Goal: Task Accomplishment & Management: Use online tool/utility

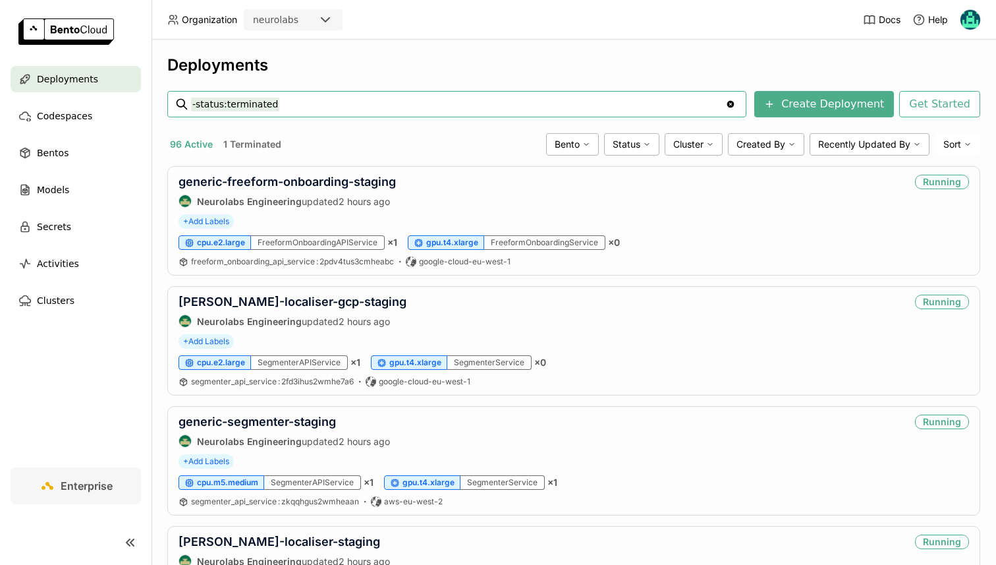
click at [277, 107] on input "-status:terminated" at bounding box center [458, 104] width 534 height 21
type input "dino"
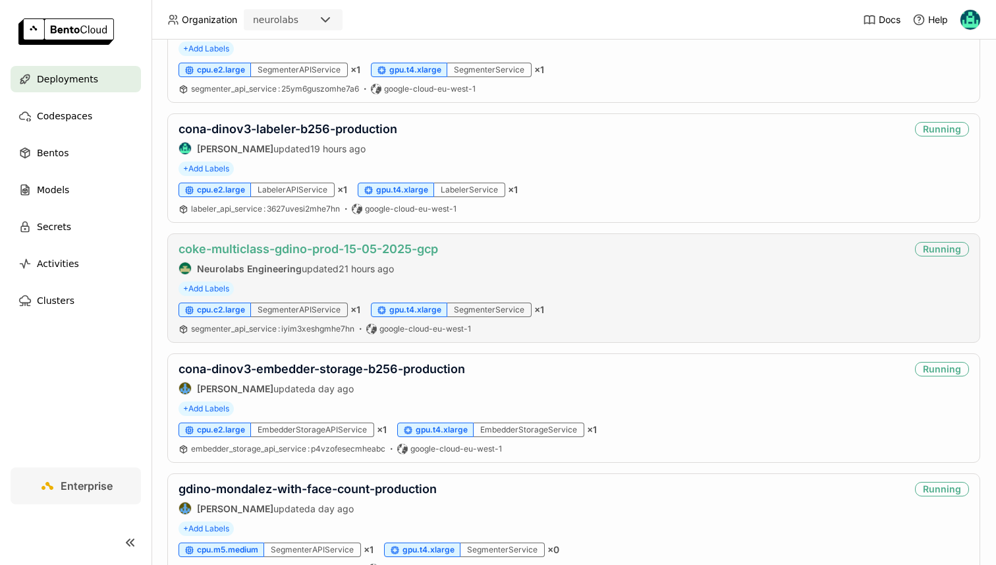
scroll to position [175, 0]
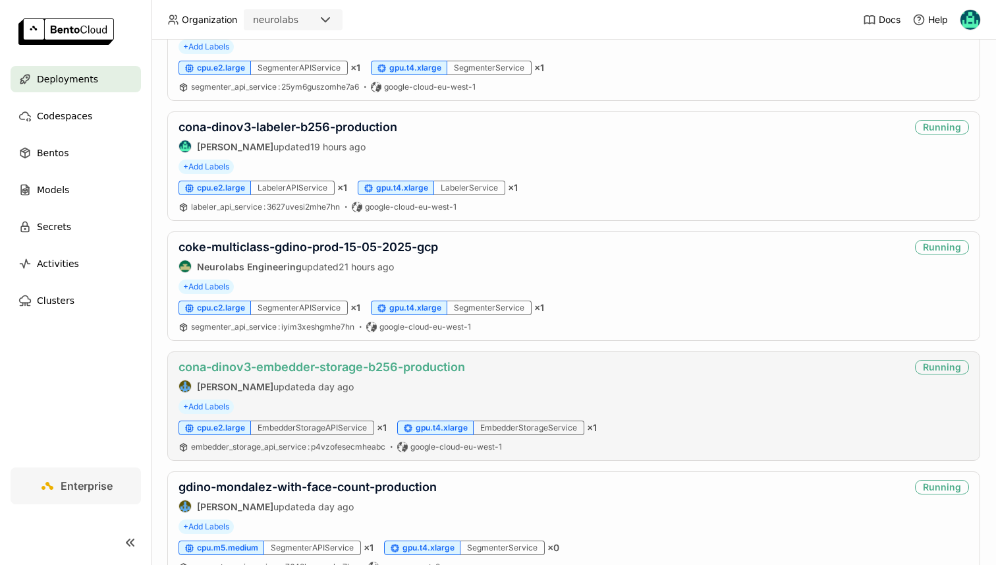
click at [307, 368] on link "cona-dinov3-embedder-storage-b256-production" at bounding box center [322, 367] width 287 height 14
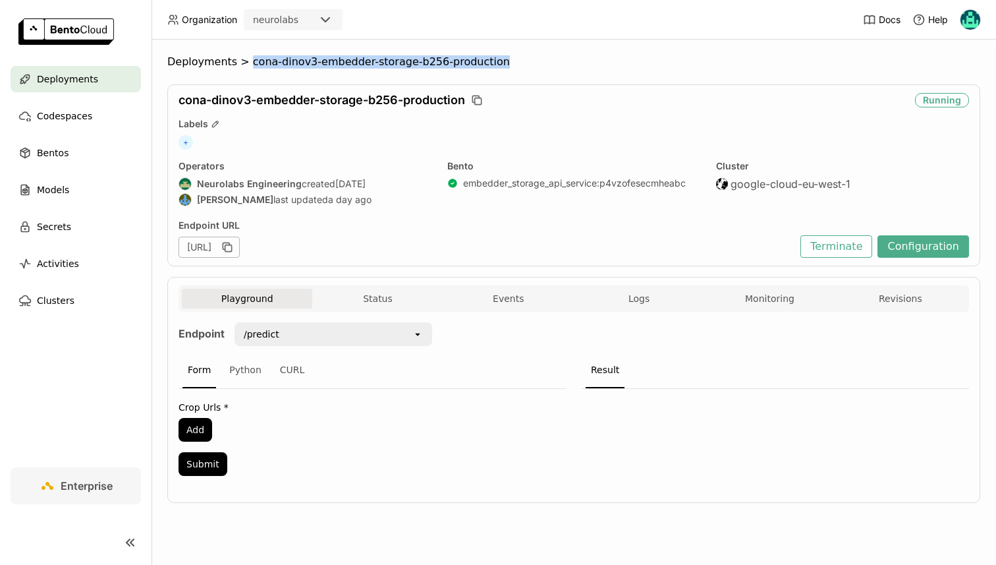
drag, startPoint x: 244, startPoint y: 63, endPoint x: 508, endPoint y: 58, distance: 263.6
click at [508, 58] on ol "Deployments > cona-dinov3-embedder-storage-b256-production" at bounding box center [573, 61] width 813 height 13
copy span "cona-dinov3-embedder-storage-b256-production"
click at [412, 294] on button "Status" at bounding box center [377, 299] width 130 height 20
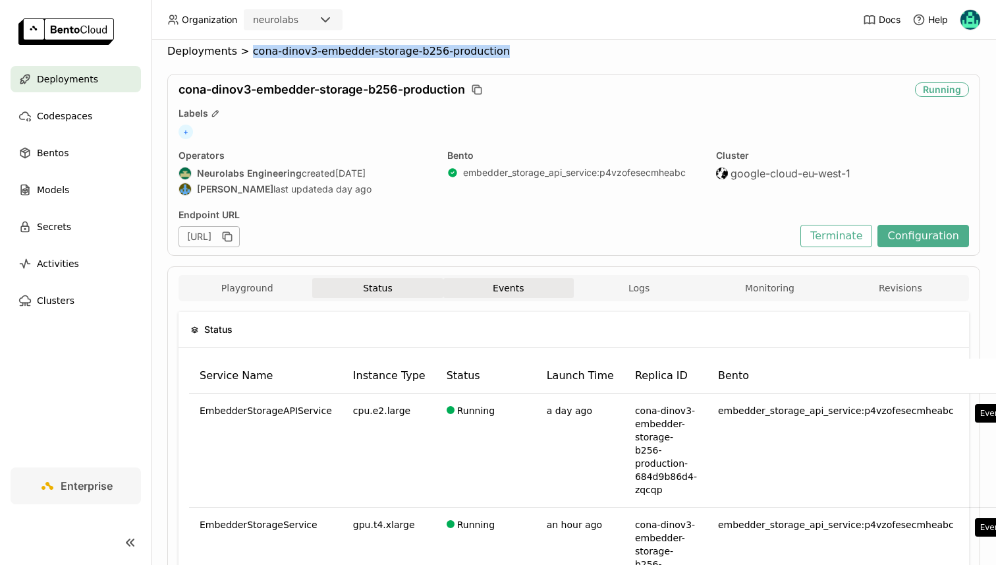
scroll to position [2, 0]
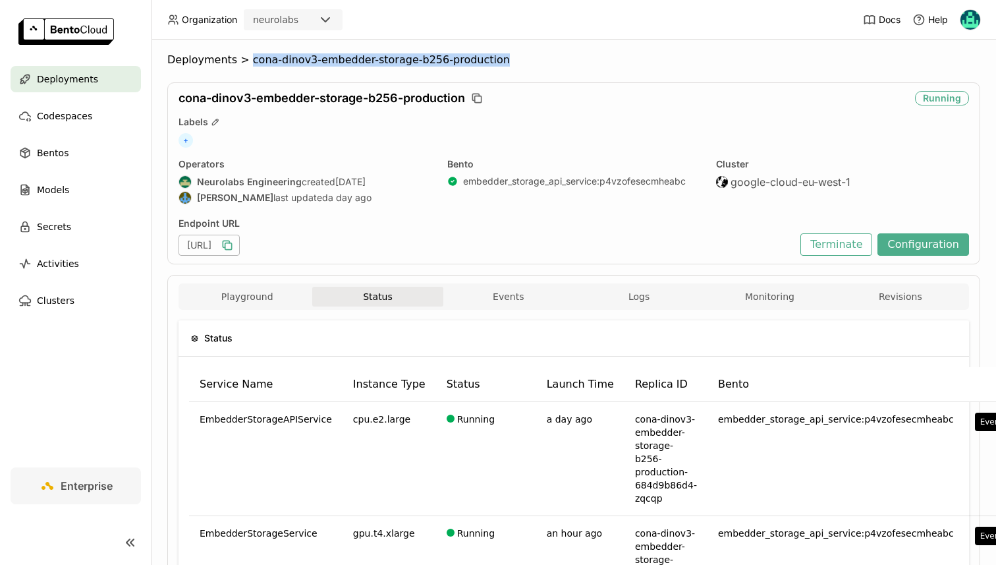
click at [234, 244] on icon "button" at bounding box center [227, 245] width 13 height 13
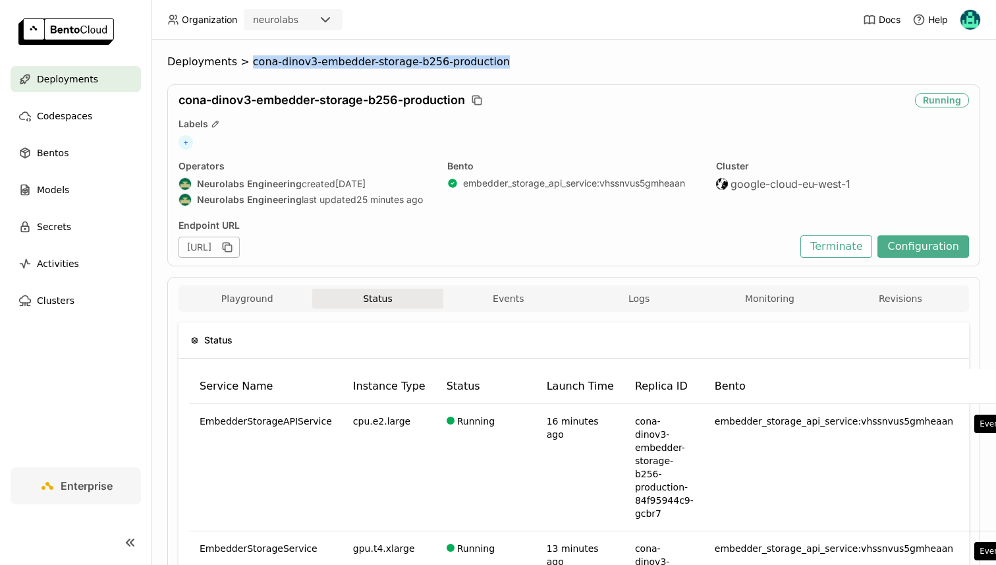
click at [625, 401] on th "Replica ID" at bounding box center [665, 386] width 80 height 35
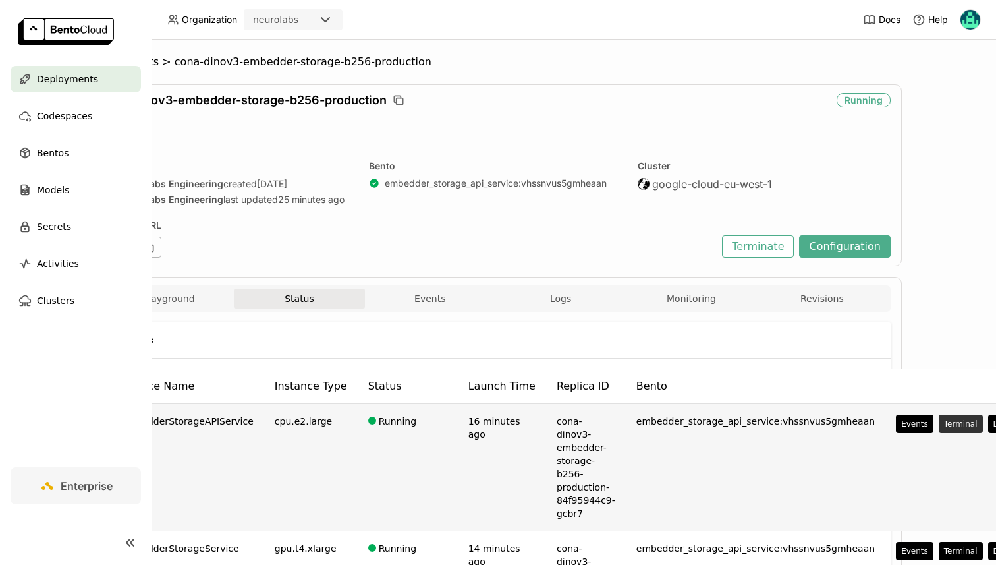
click at [939, 417] on button "Terminal" at bounding box center [961, 423] width 44 height 18
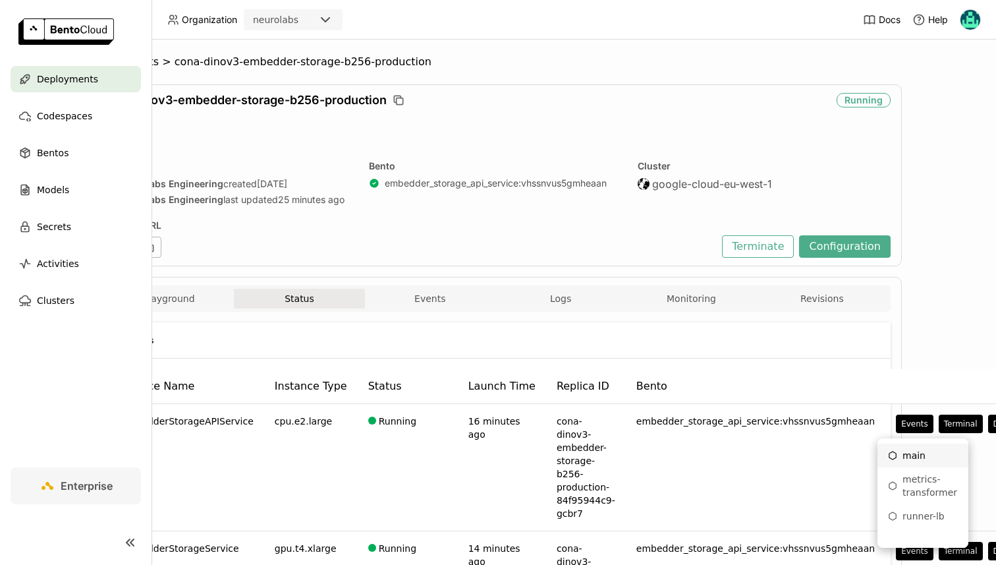
click at [897, 444] on li "main" at bounding box center [923, 455] width 91 height 24
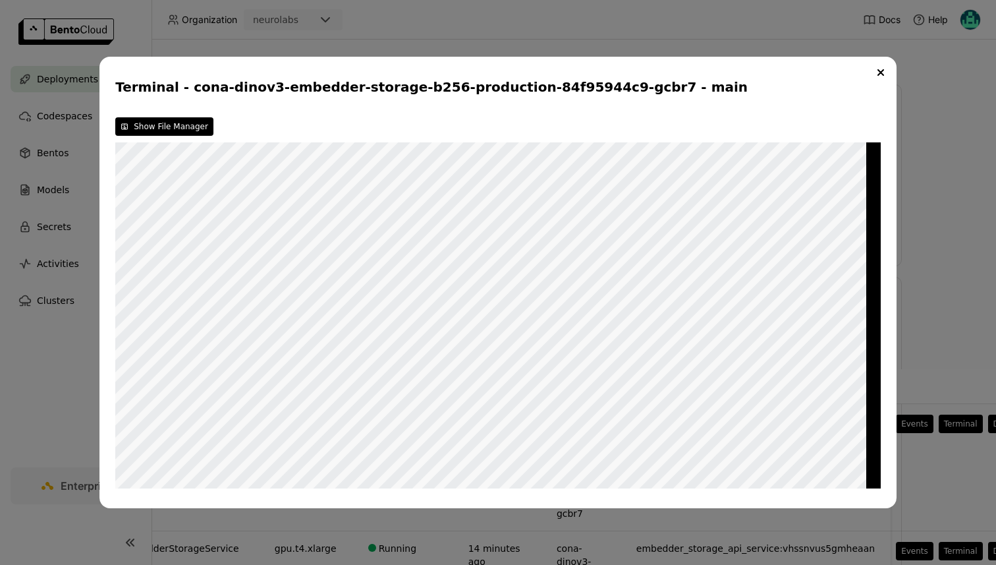
scroll to position [0, 0]
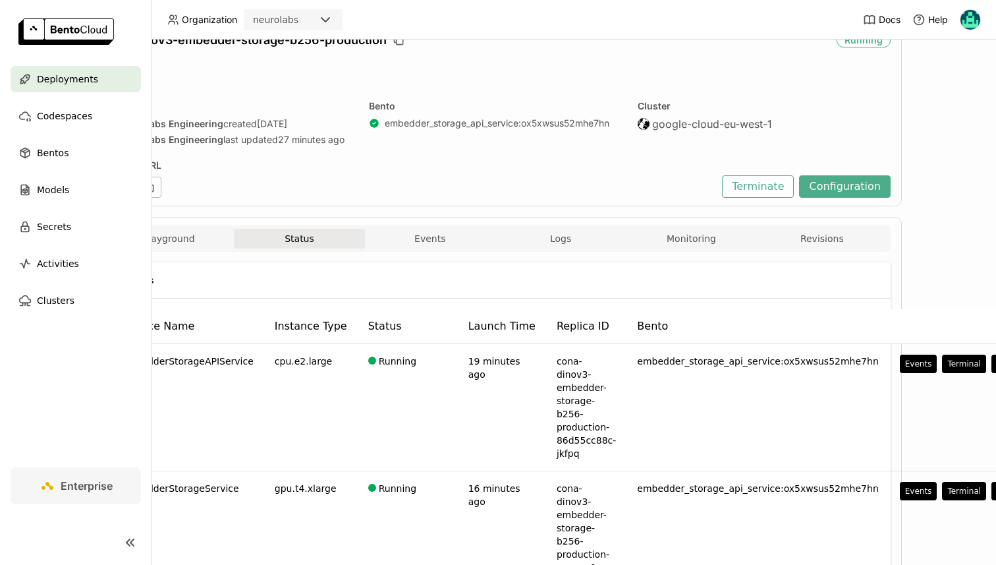
scroll to position [0, 78]
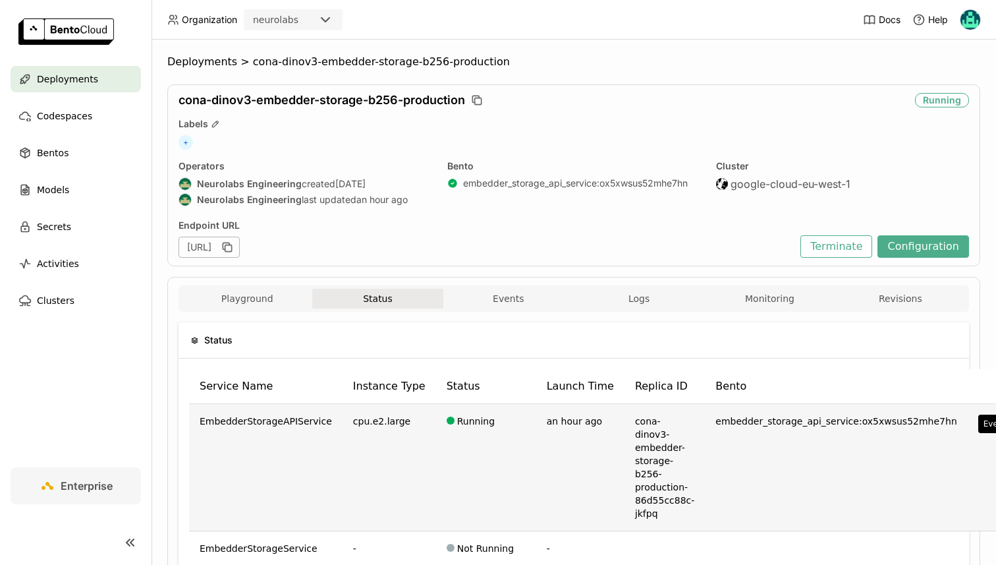
scroll to position [0, 78]
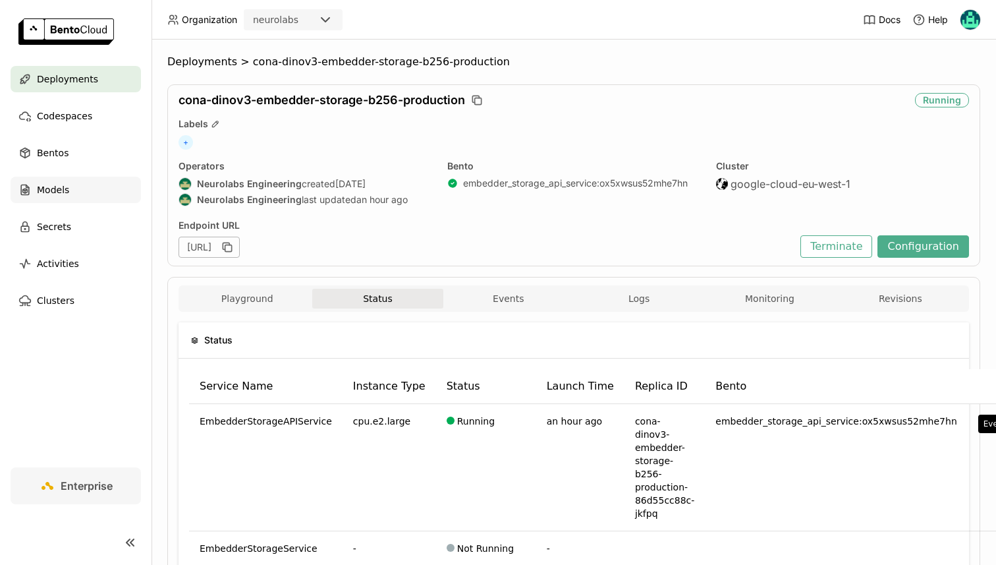
scroll to position [0, 78]
